Goal: Transaction & Acquisition: Purchase product/service

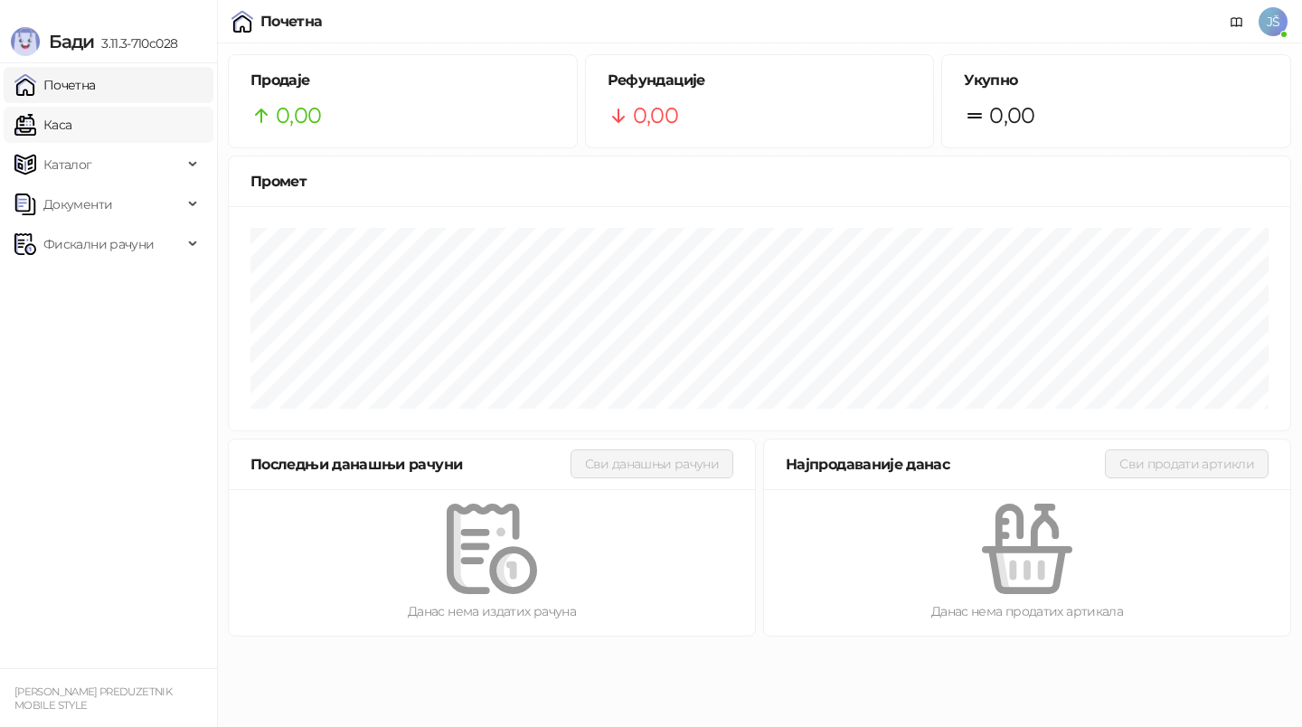
click at [71, 131] on link "Каса" at bounding box center [42, 125] width 57 height 36
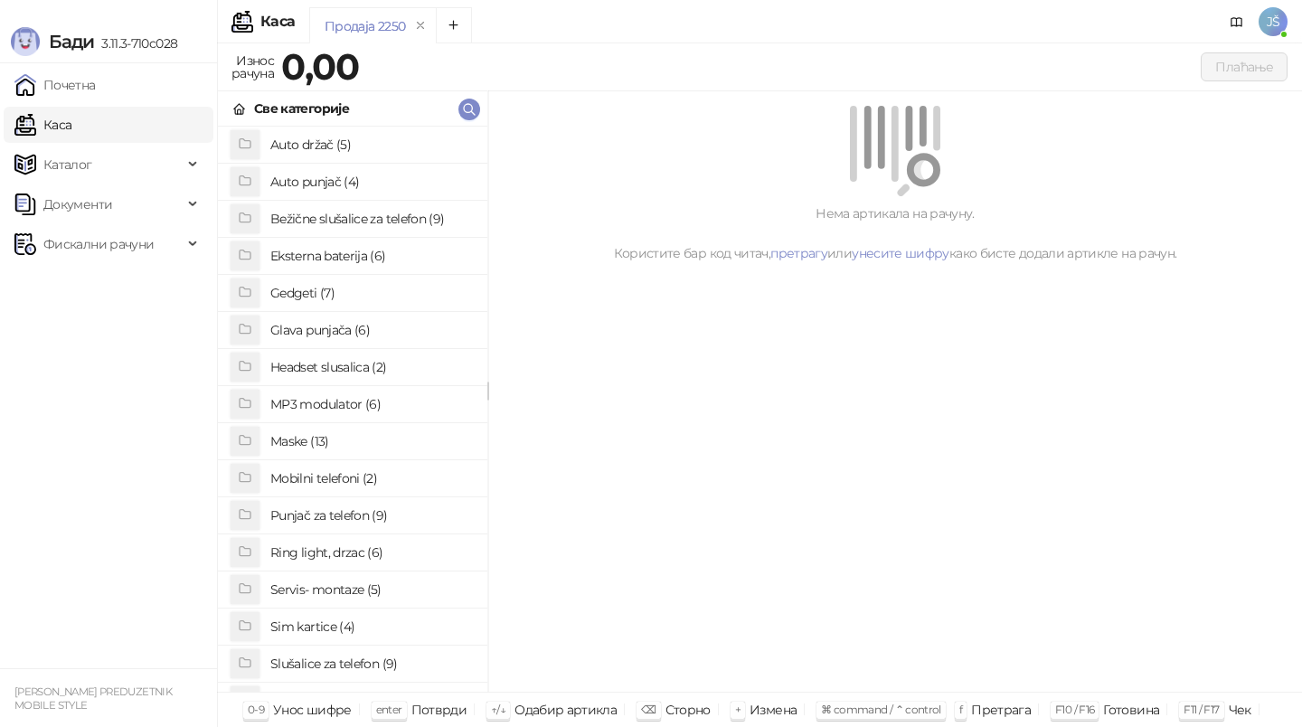
click at [370, 545] on h4 "Ring light, drzac (6)" at bounding box center [371, 552] width 203 height 29
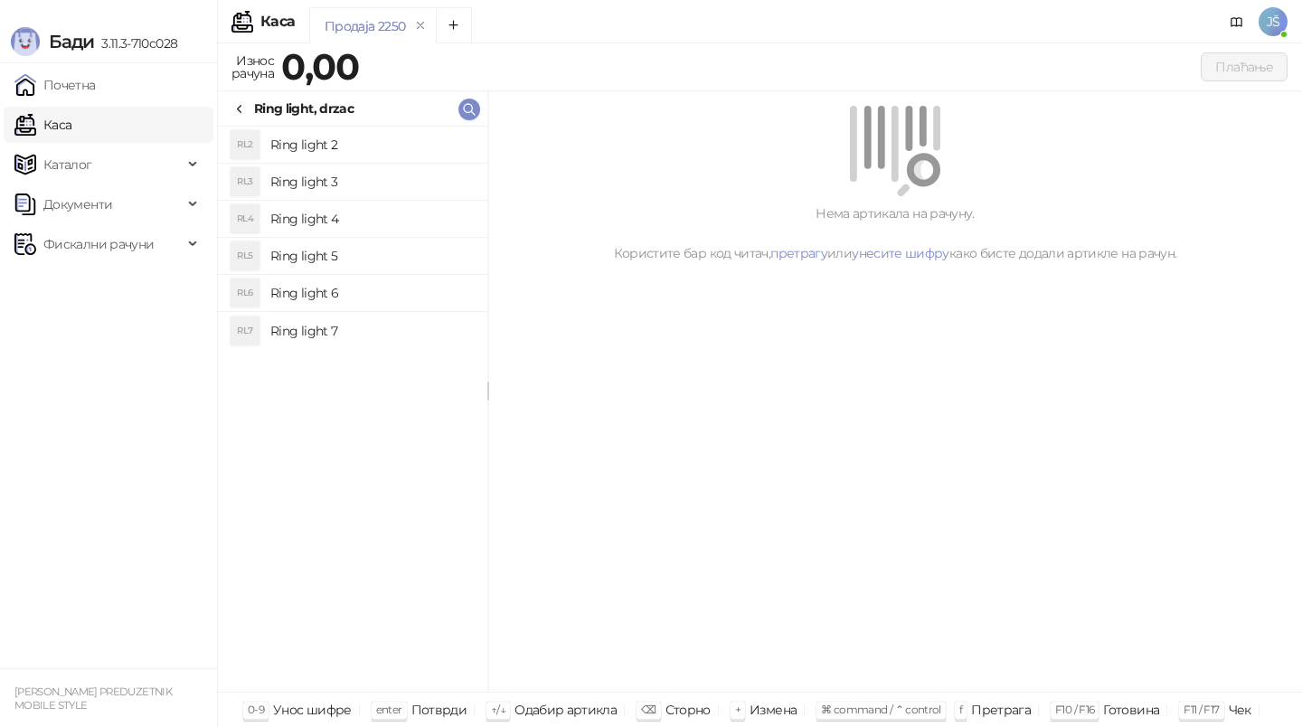
click at [246, 104] on icon at bounding box center [239, 109] width 14 height 14
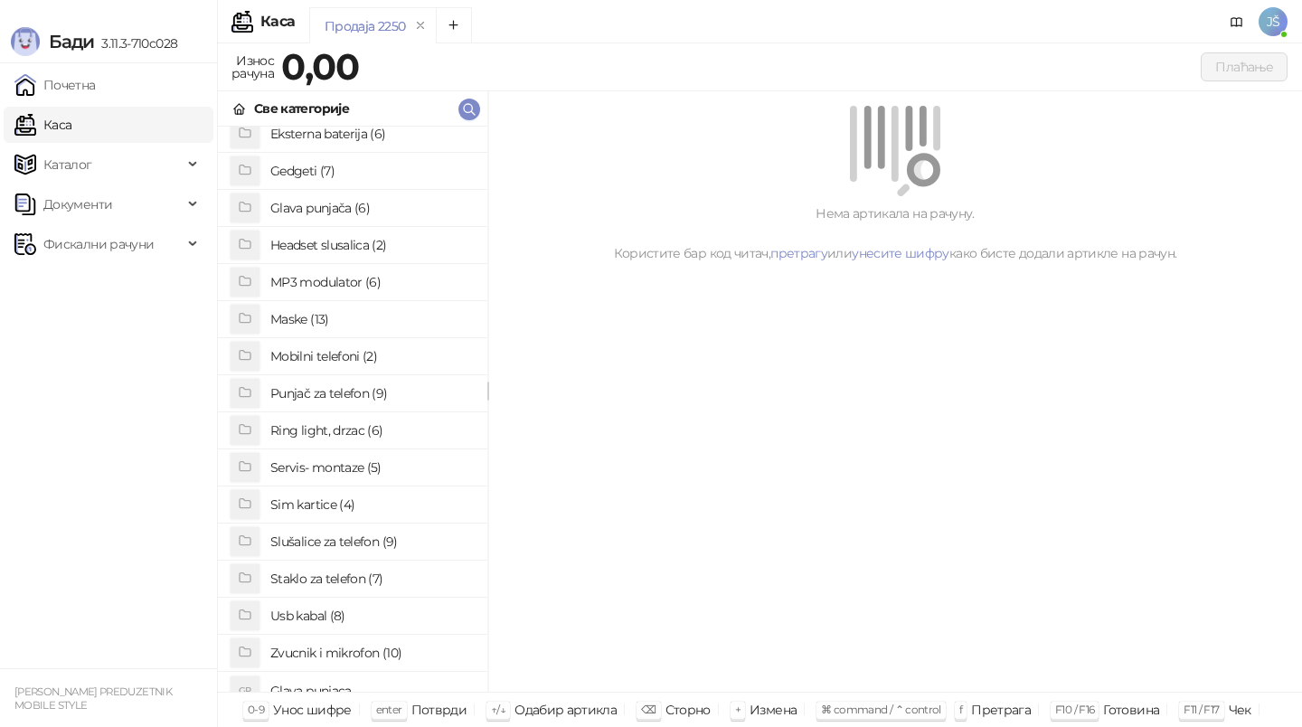
scroll to position [139, 0]
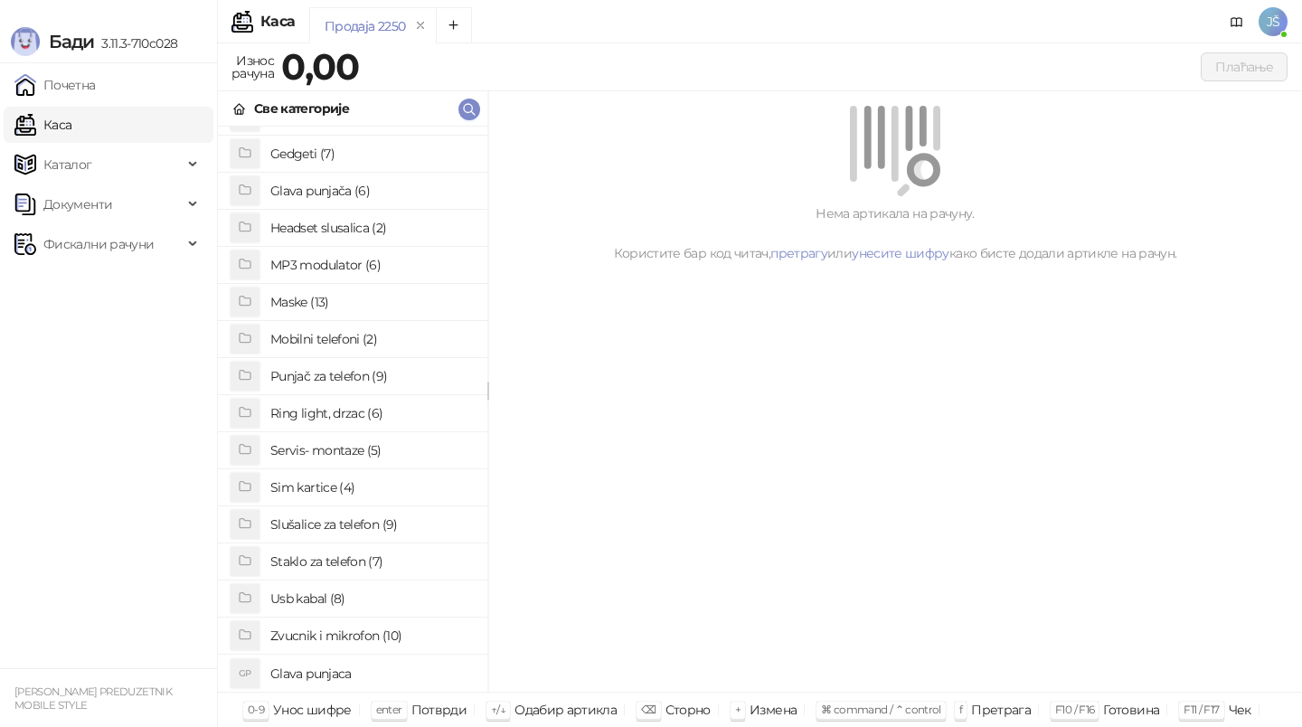
click at [313, 338] on h4 "Mobilni telefoni (2)" at bounding box center [371, 339] width 203 height 29
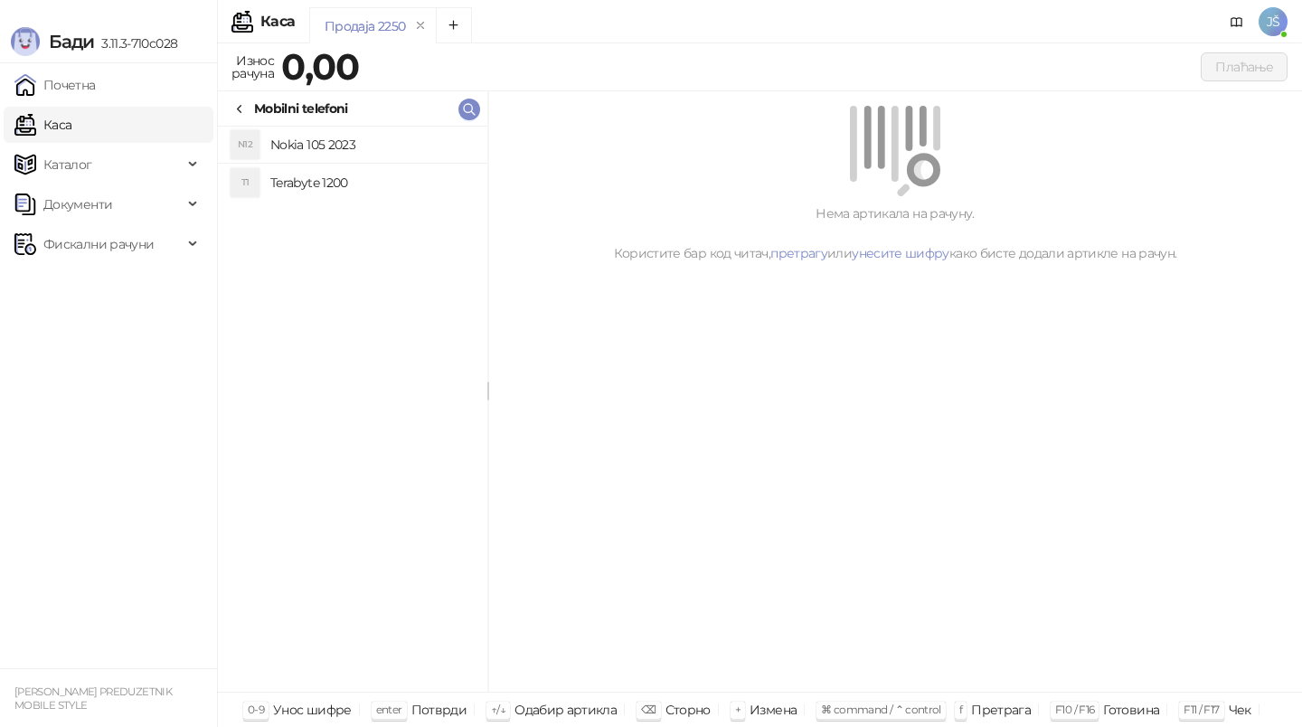
click at [250, 99] on div "Mobilni telefoni" at bounding box center [290, 109] width 116 height 20
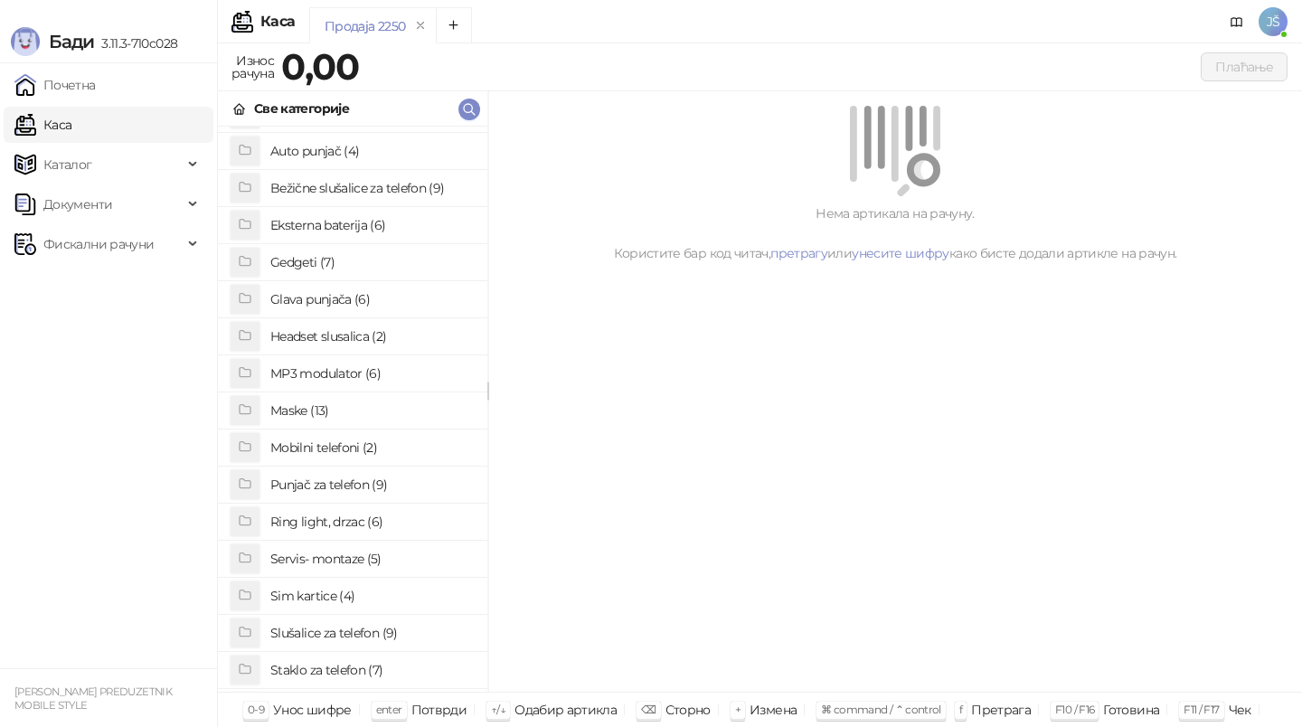
scroll to position [0, 0]
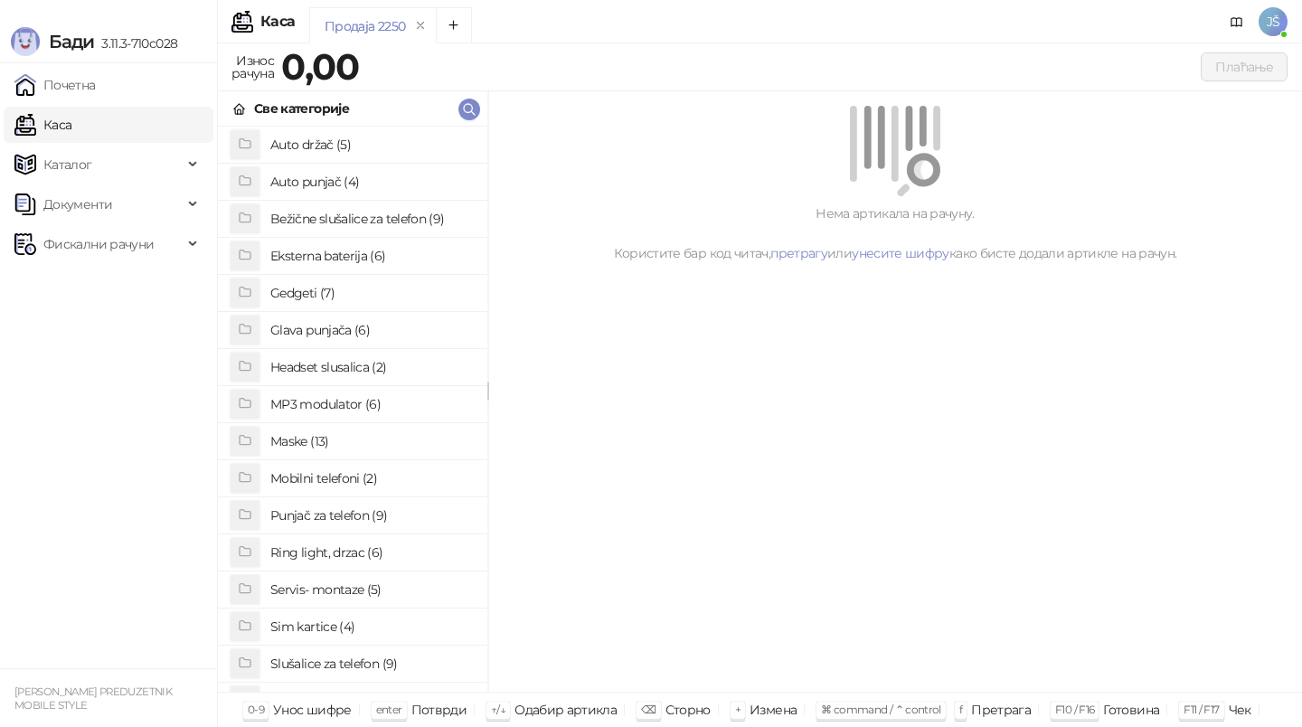
click at [313, 150] on h4 "Auto držač (5)" at bounding box center [371, 144] width 203 height 29
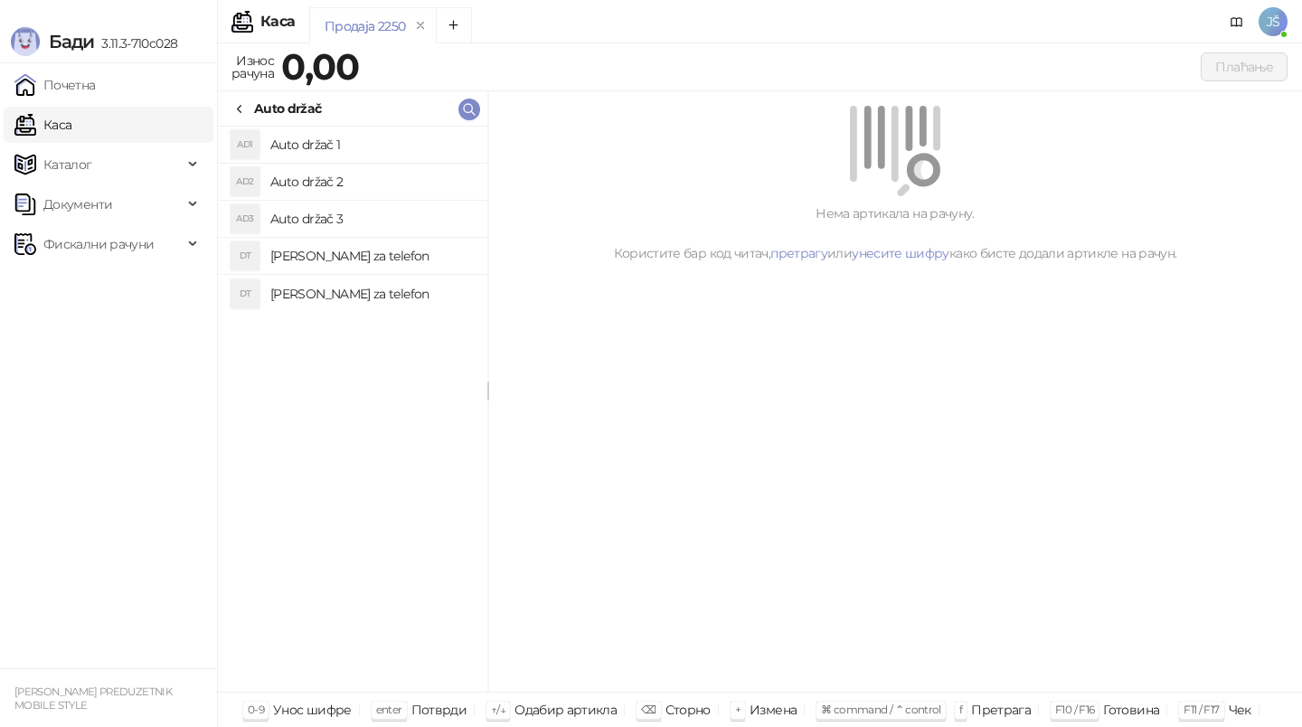
click at [324, 260] on h4 "[PERSON_NAME] za telefon" at bounding box center [371, 255] width 203 height 29
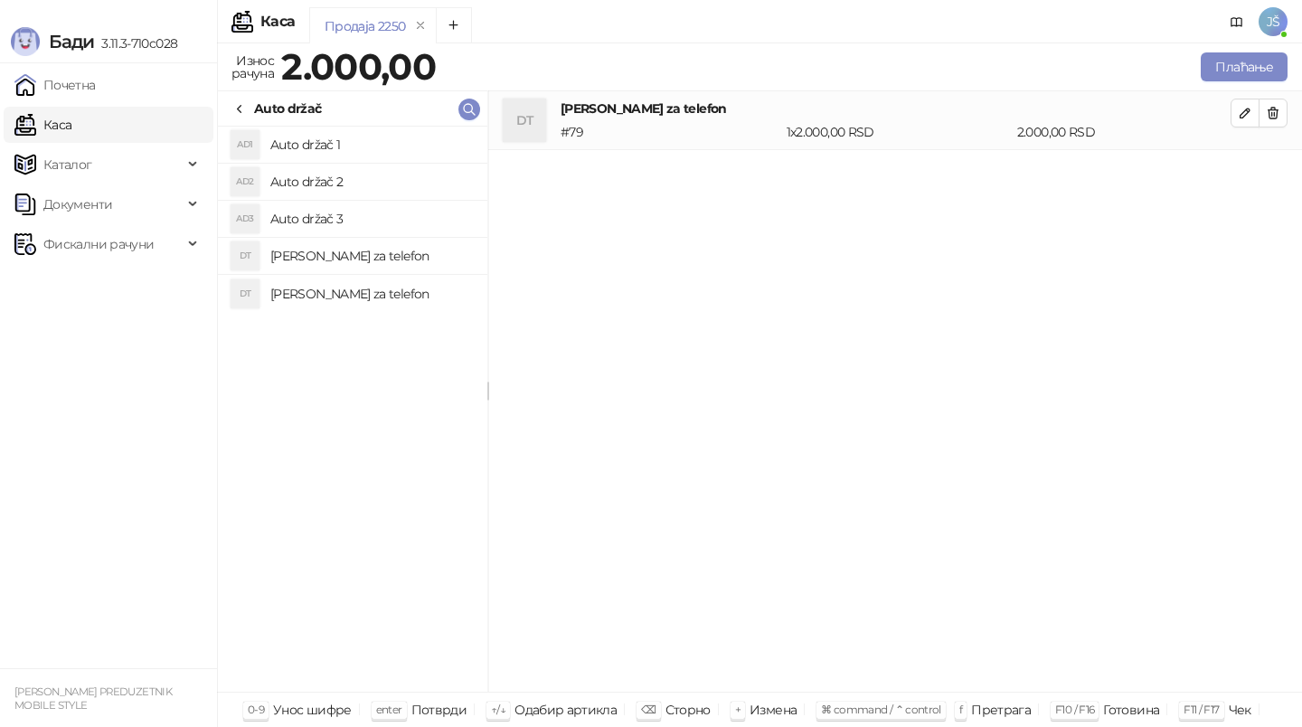
click at [441, 308] on li "DT Drzac za telefon" at bounding box center [353, 293] width 270 height 37
click at [1266, 169] on icon "button" at bounding box center [1273, 172] width 14 height 14
click at [1275, 58] on button "Плаћање" at bounding box center [1244, 66] width 87 height 29
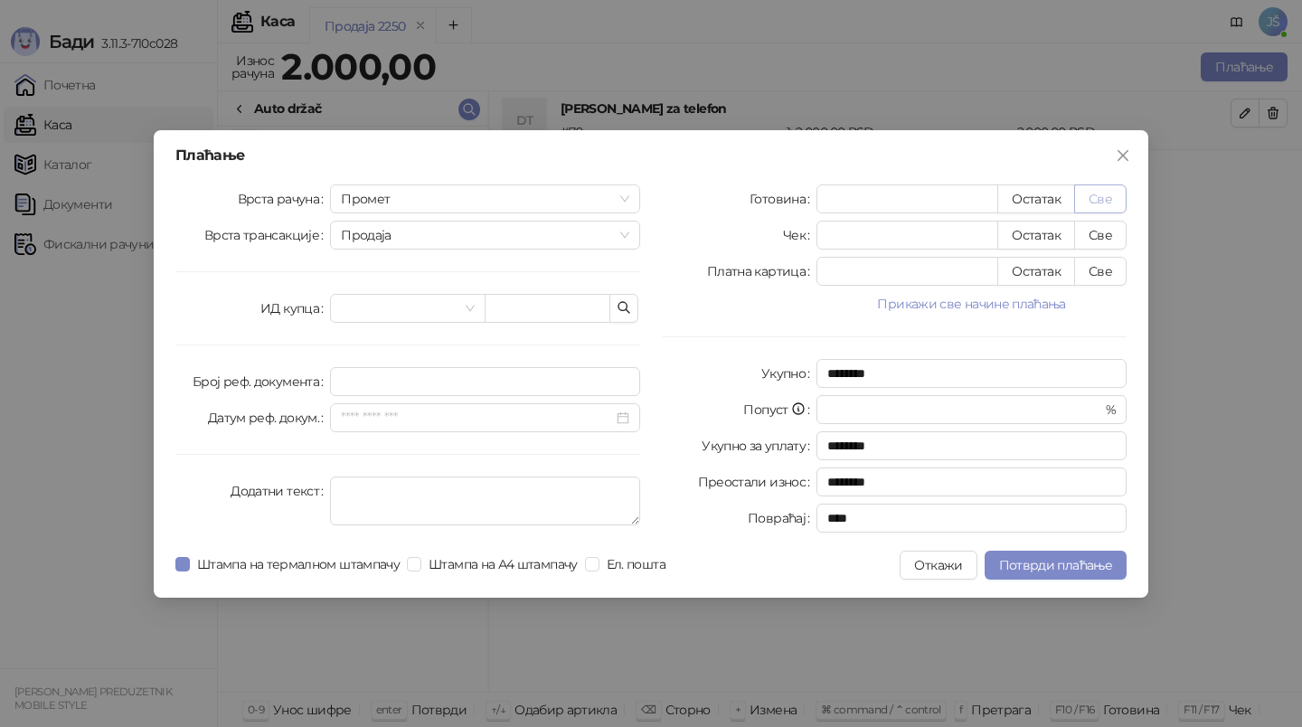
click at [1108, 199] on button "Све" at bounding box center [1101, 199] width 52 height 29
type input "****"
click at [1085, 560] on span "Потврди плаћање" at bounding box center [1055, 565] width 113 height 16
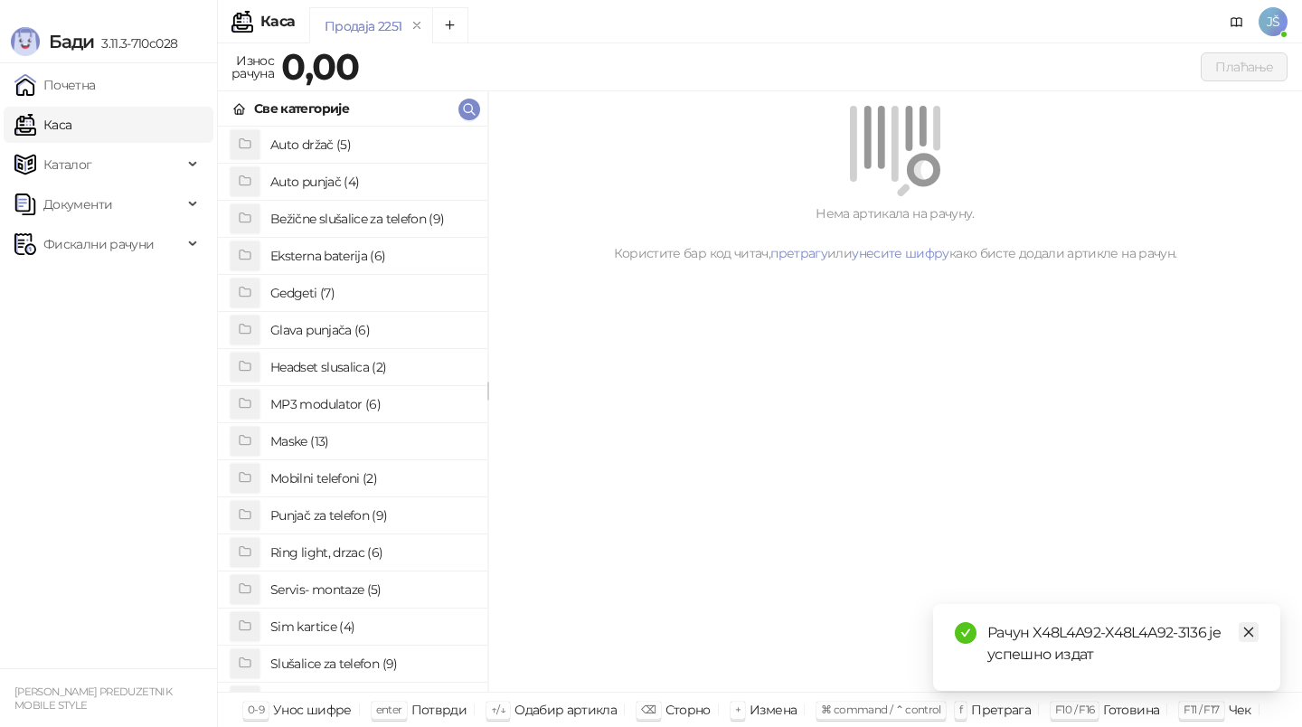
click at [1256, 636] on link "Close" at bounding box center [1249, 632] width 20 height 20
